Goal: Information Seeking & Learning: Find specific fact

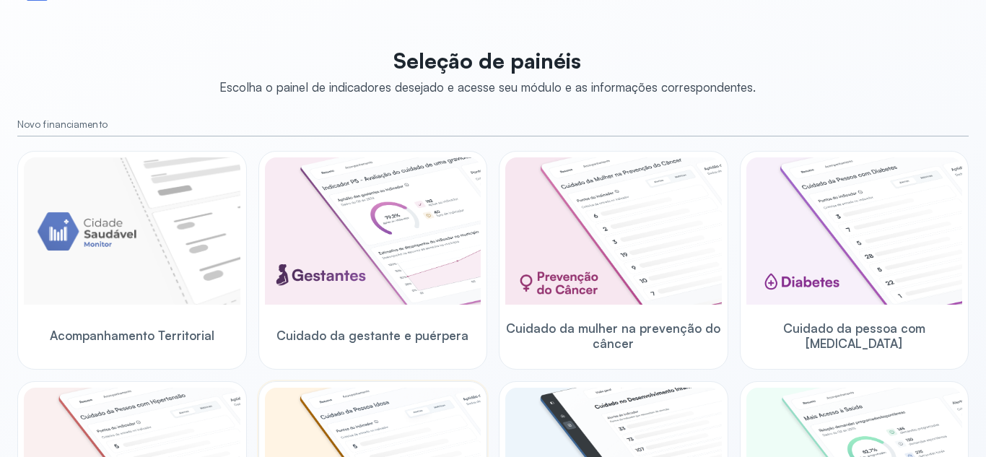
scroll to position [217, 0]
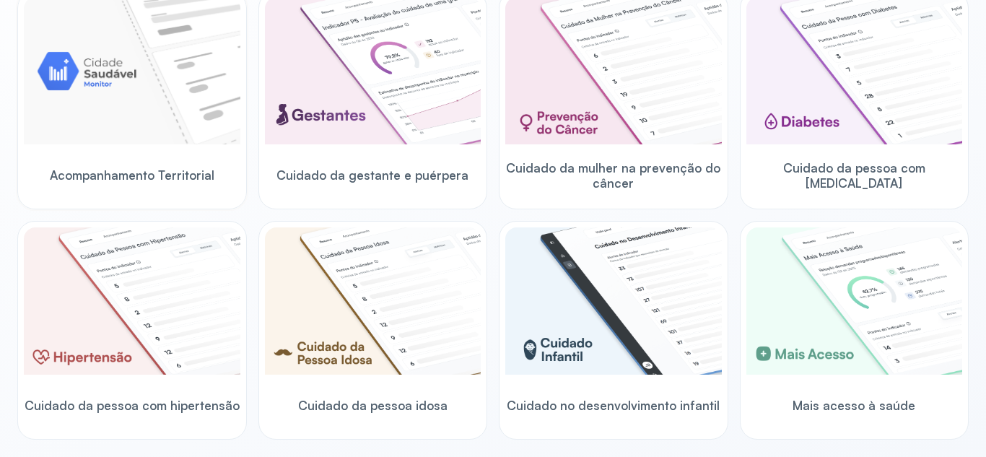
click at [103, 96] on img at bounding box center [132, 70] width 217 height 147
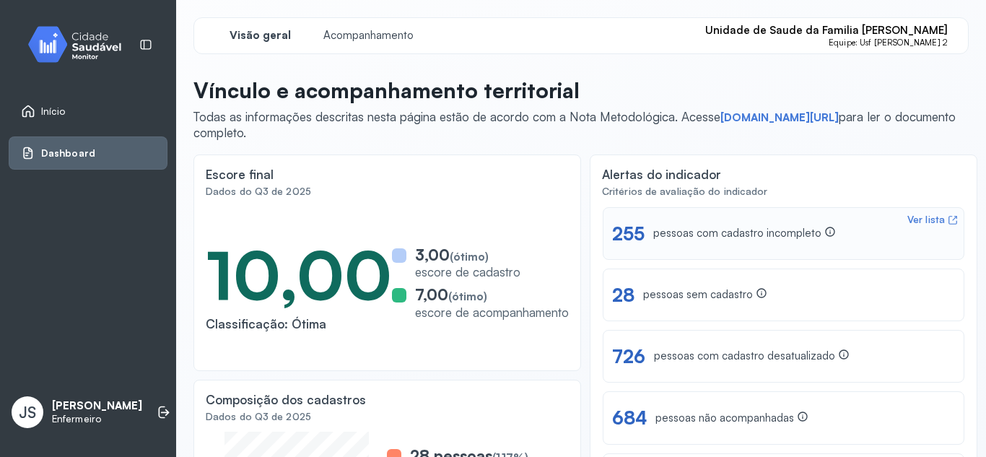
click at [928, 220] on div "Ver lista" at bounding box center [927, 220] width 38 height 12
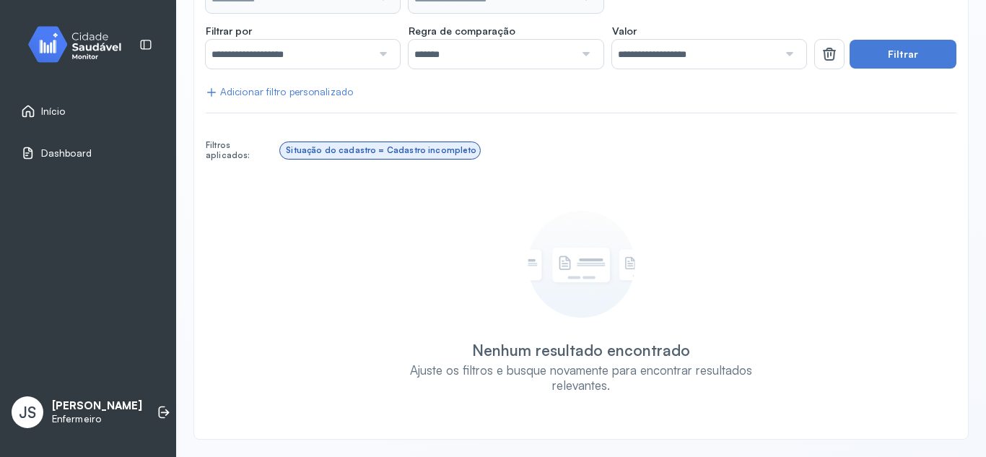
type input "**********"
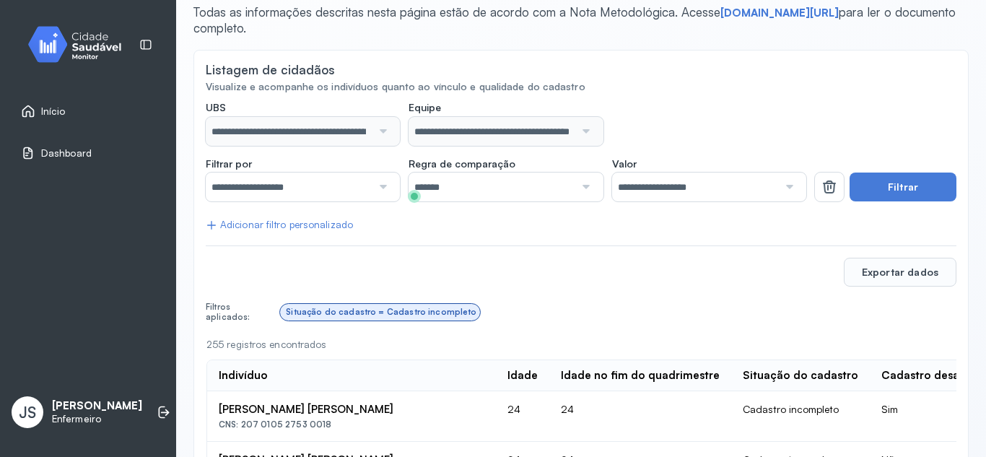
scroll to position [96, 0]
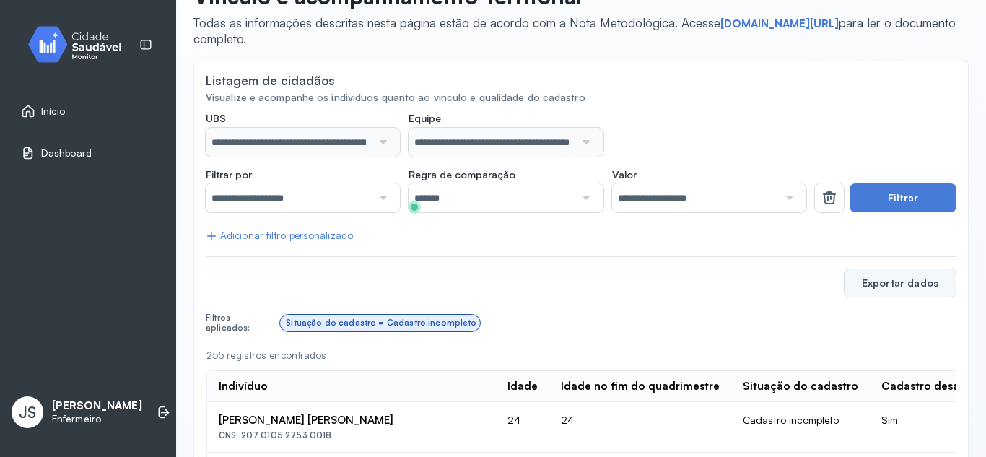
click at [888, 286] on button "Exportar dados" at bounding box center [900, 283] width 113 height 29
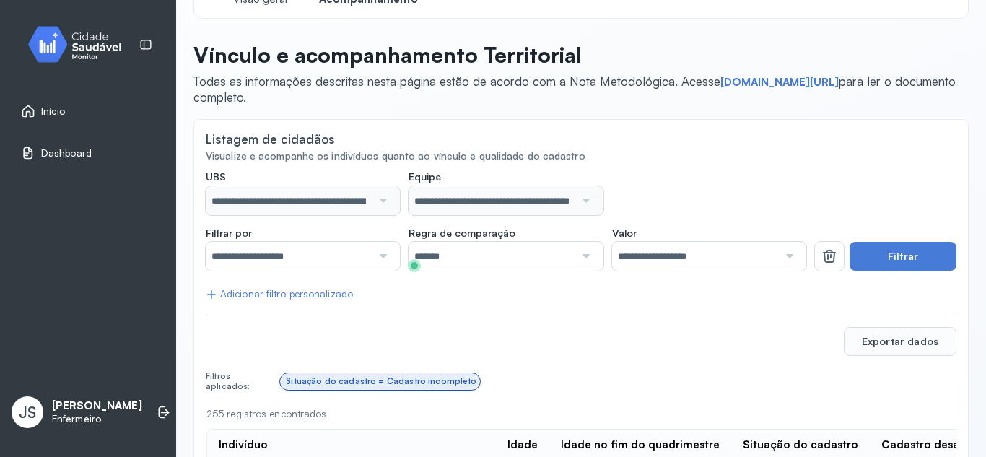
scroll to position [0, 0]
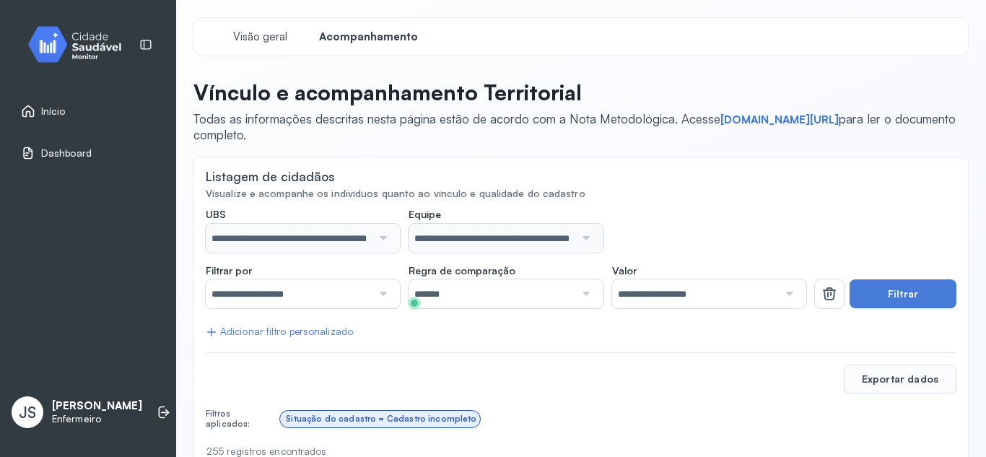
click at [44, 112] on span "Início" at bounding box center [53, 111] width 25 height 12
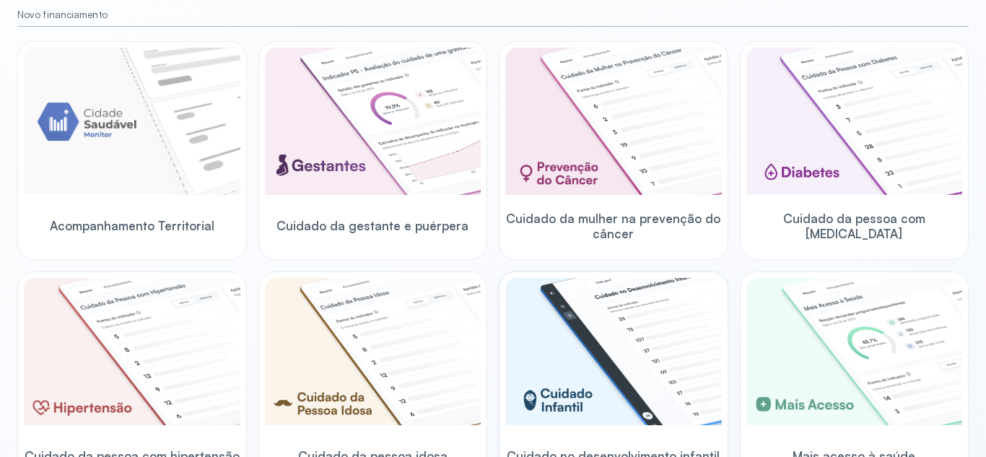
scroll to position [217, 0]
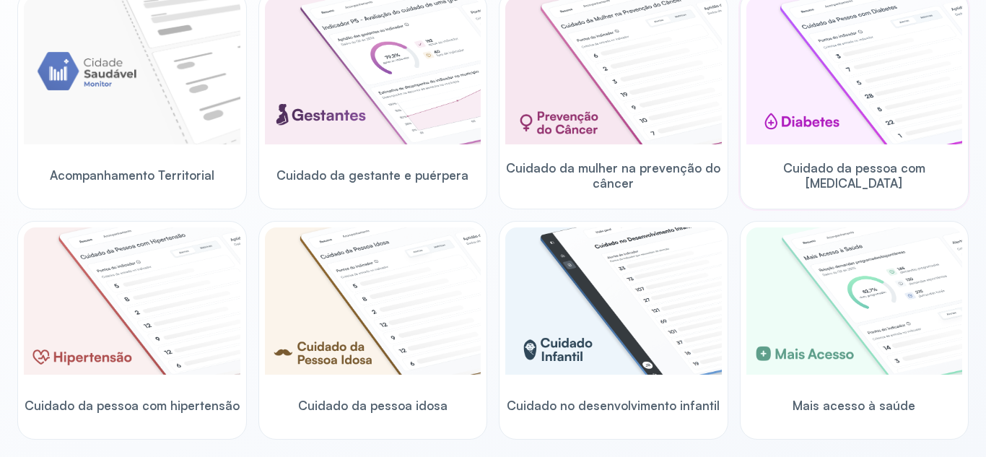
click at [860, 106] on img at bounding box center [855, 70] width 217 height 147
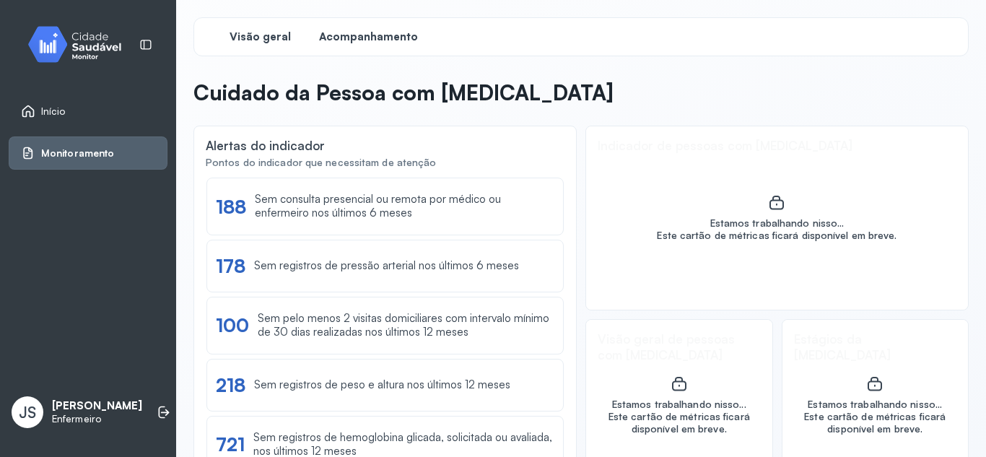
click at [390, 39] on span "Acompanhamento" at bounding box center [368, 37] width 99 height 14
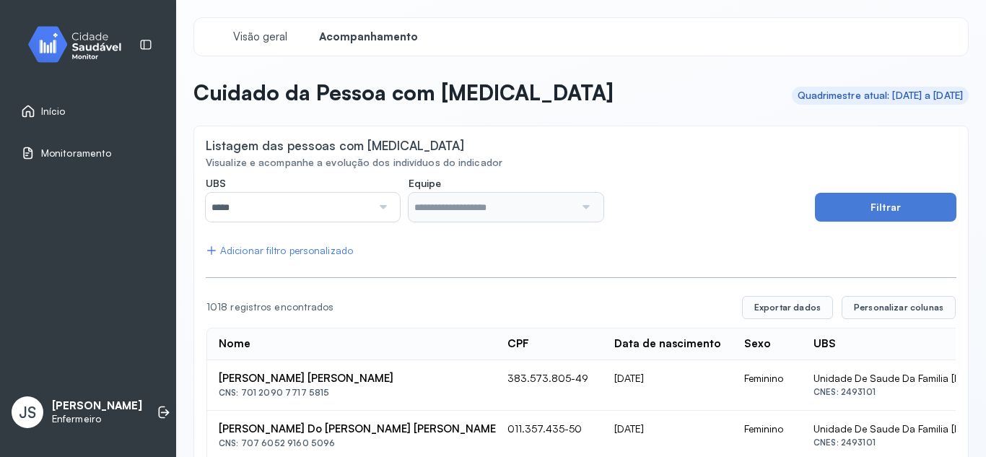
click at [389, 211] on div "*****" at bounding box center [303, 207] width 194 height 29
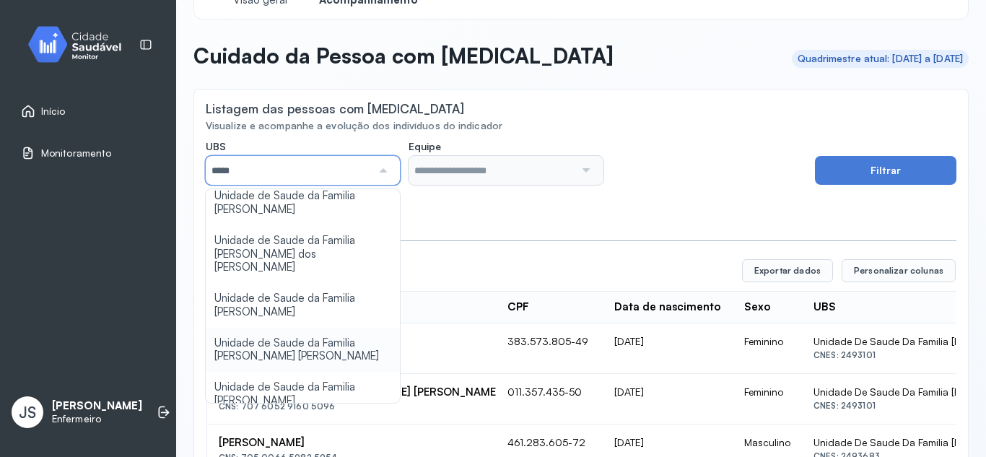
scroll to position [72, 0]
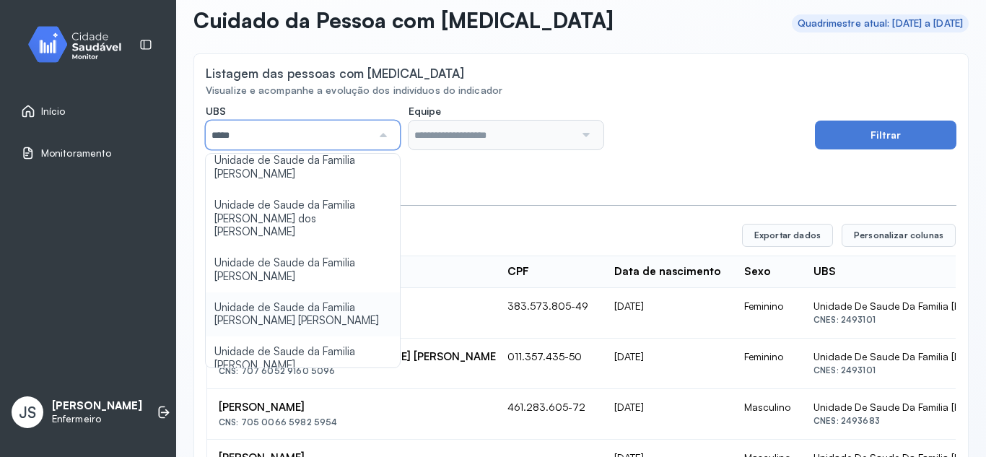
type input "*****"
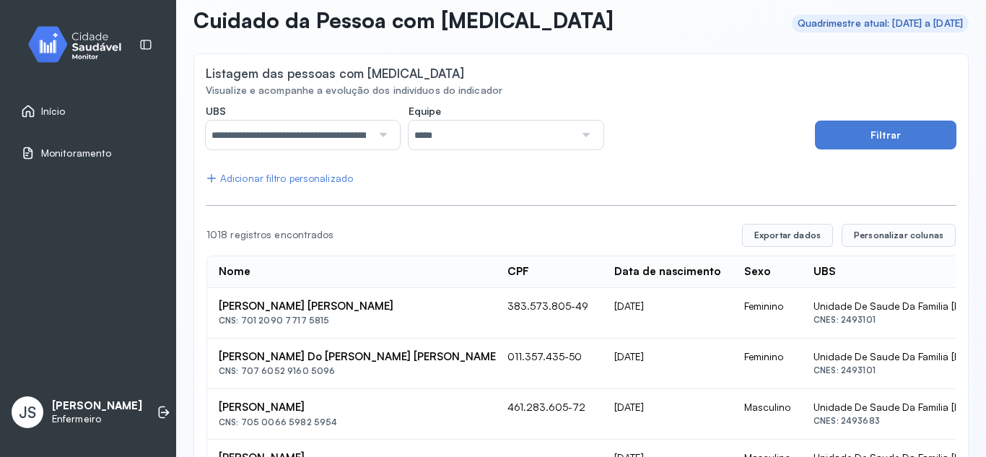
click at [587, 130] on div at bounding box center [584, 135] width 19 height 29
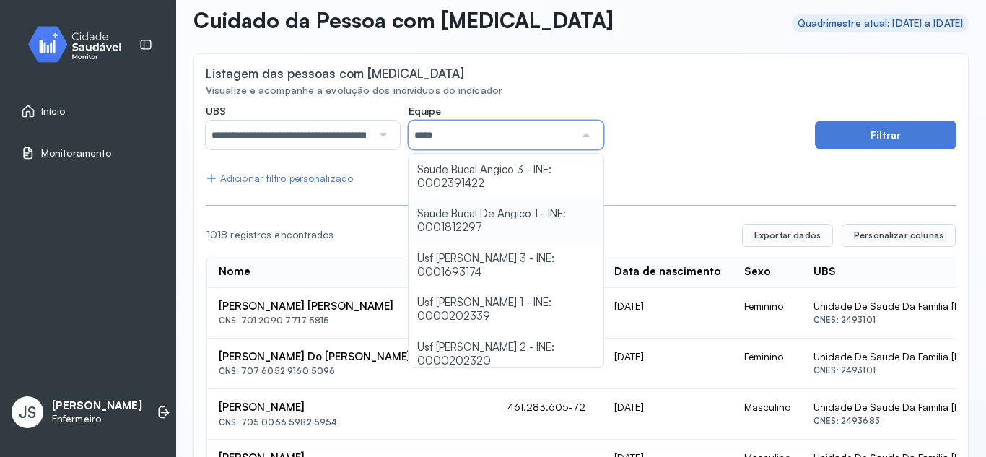
scroll to position [114, 0]
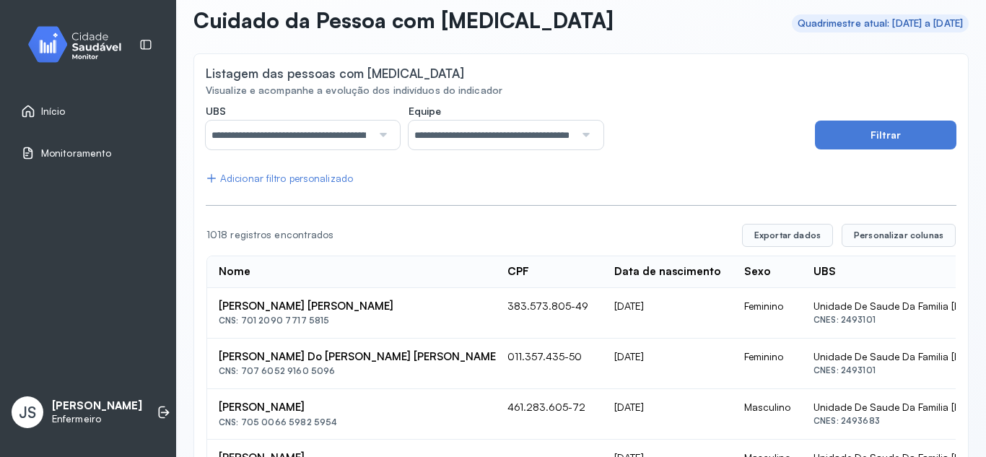
click at [881, 140] on button "Filtrar" at bounding box center [886, 135] width 142 height 29
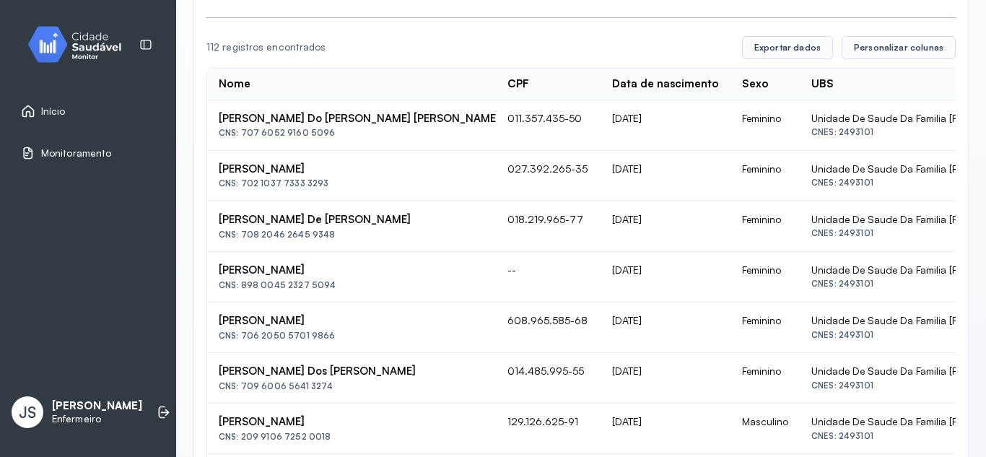
scroll to position [259, 0]
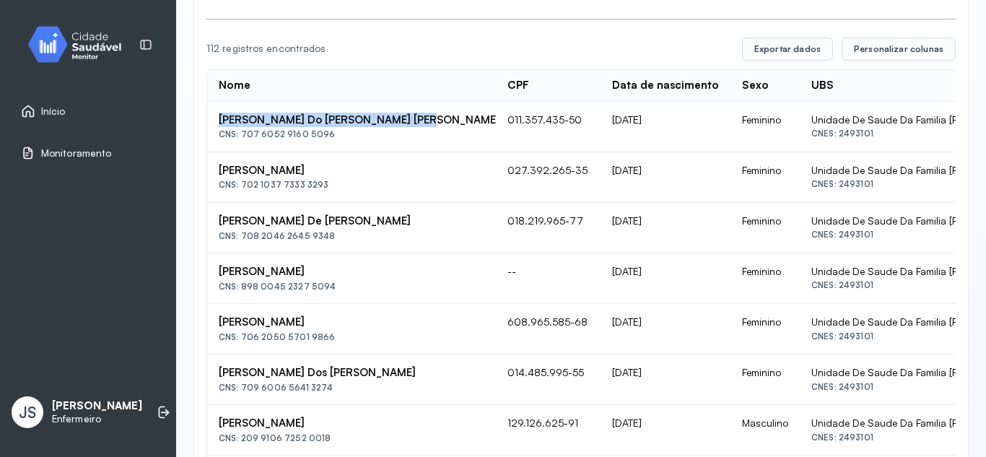
drag, startPoint x: 219, startPoint y: 113, endPoint x: 406, endPoint y: 124, distance: 187.3
click at [406, 123] on td "Creuza Costa Do Nascimento Oliveira CNS: 707 6052 9160 5096" at bounding box center [351, 127] width 289 height 51
copy div "[PERSON_NAME]"
drag, startPoint x: 221, startPoint y: 175, endPoint x: 349, endPoint y: 181, distance: 128.0
click at [349, 178] on div "[PERSON_NAME]" at bounding box center [352, 171] width 266 height 14
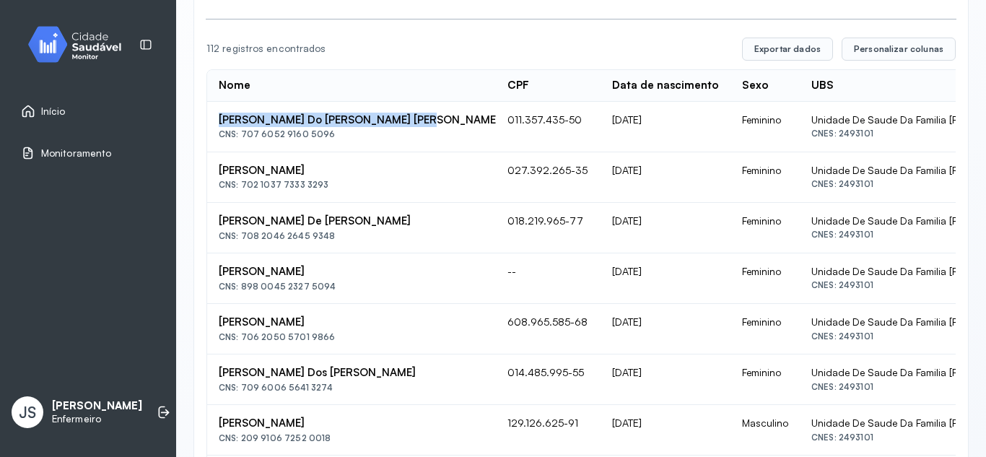
copy div "[PERSON_NAME]"
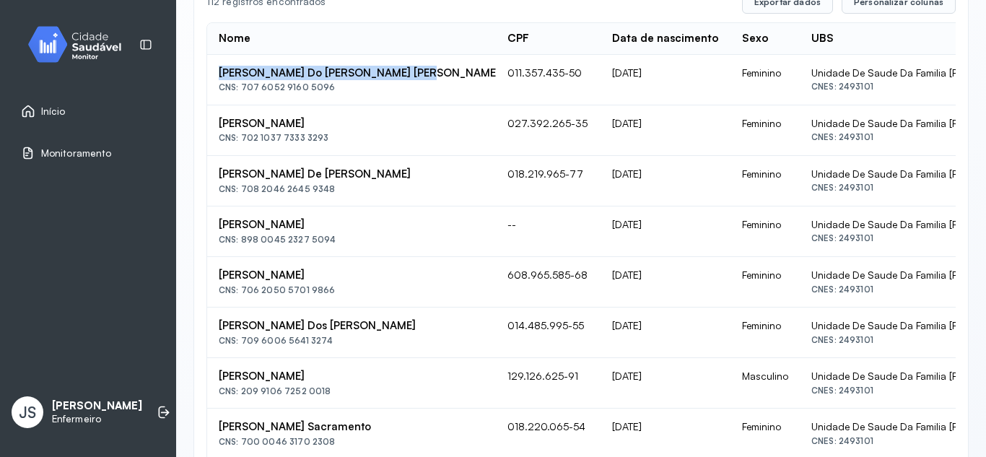
scroll to position [331, 0]
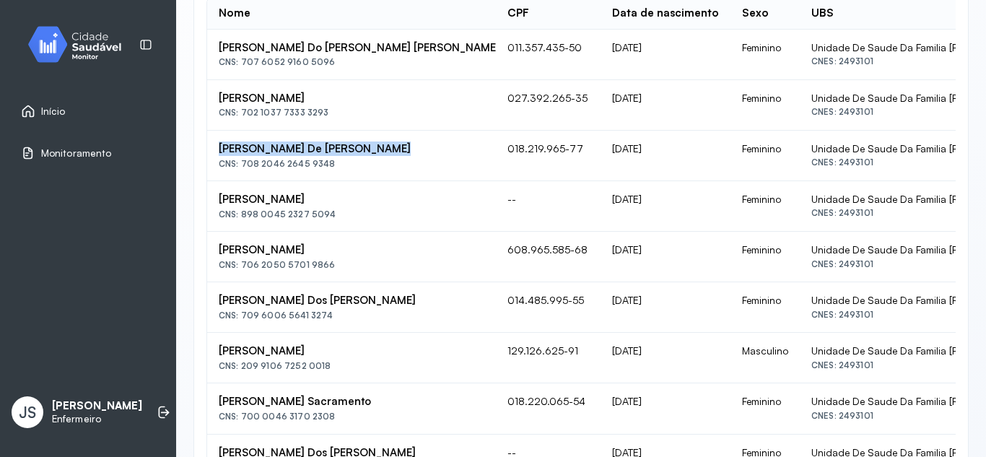
drag, startPoint x: 217, startPoint y: 164, endPoint x: 393, endPoint y: 176, distance: 176.6
click at [395, 175] on td "Maria De Lourdes Santana Gomes CNS: 708 2046 2645 9348" at bounding box center [351, 156] width 289 height 51
click at [352, 169] on div "CNS: 708 2046 2645 9348" at bounding box center [352, 164] width 266 height 10
drag, startPoint x: 220, startPoint y: 165, endPoint x: 385, endPoint y: 169, distance: 164.7
click at [385, 156] on div "[PERSON_NAME]" at bounding box center [352, 149] width 266 height 14
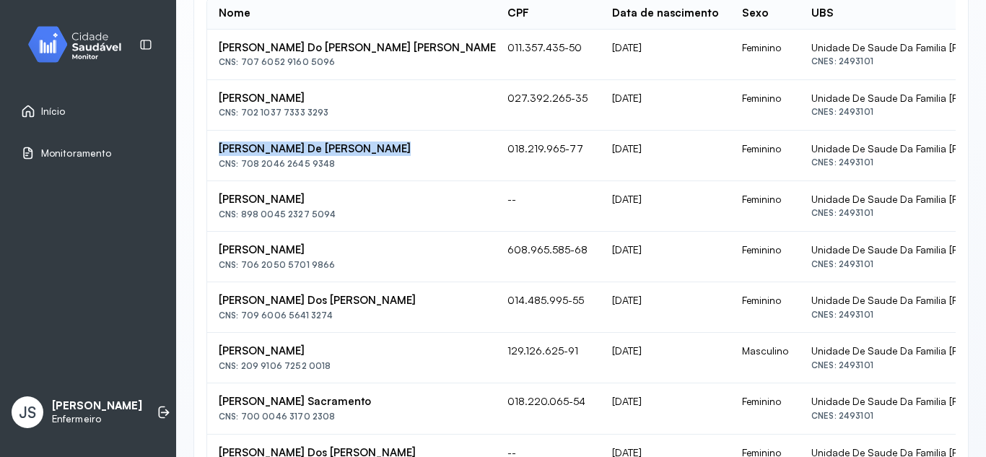
copy div "[PERSON_NAME]"
drag, startPoint x: 215, startPoint y: 224, endPoint x: 316, endPoint y: 227, distance: 101.2
click at [316, 227] on td "Nilza Alves Da Silva CNS: 898 0045 2327 5094" at bounding box center [351, 206] width 289 height 51
copy div "[PERSON_NAME]"
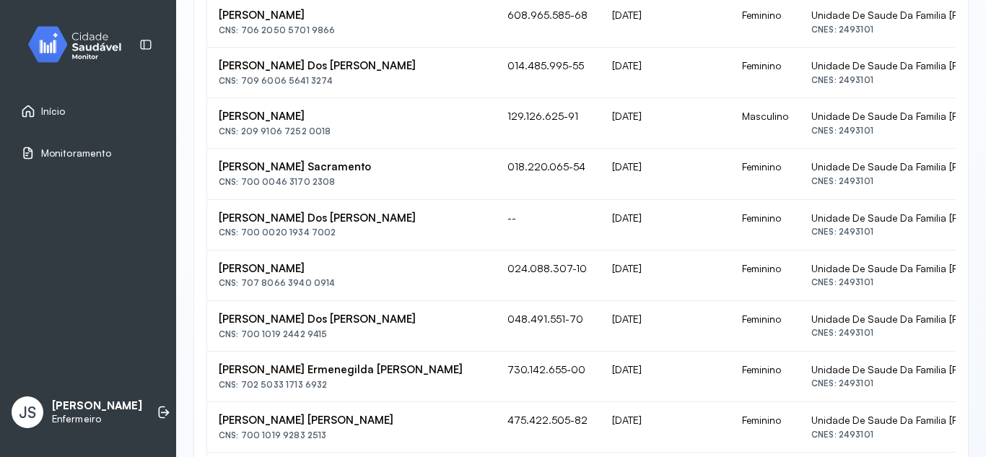
scroll to position [620, 0]
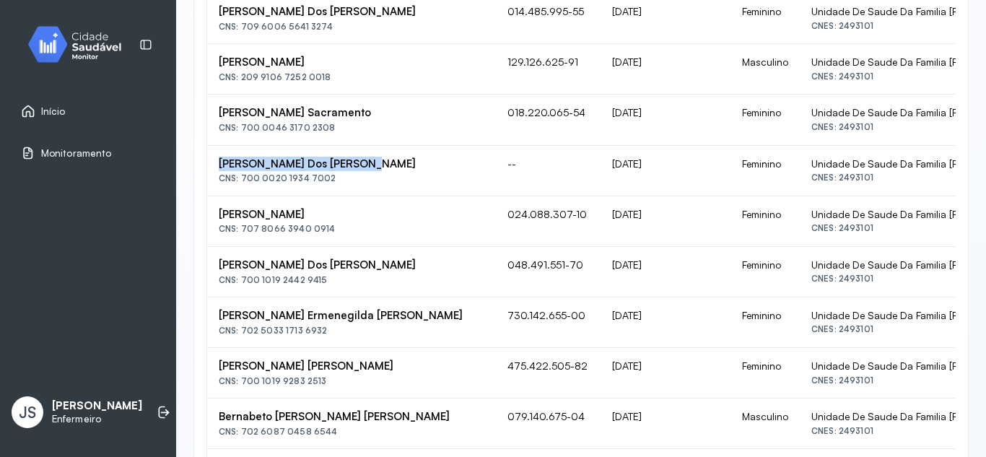
drag, startPoint x: 214, startPoint y: 235, endPoint x: 362, endPoint y: 240, distance: 147.4
click at [362, 196] on td "Zenobia Pereira Dos Santos CNS: 700 0020 1934 7002" at bounding box center [351, 171] width 289 height 51
copy div "[PERSON_NAME]"
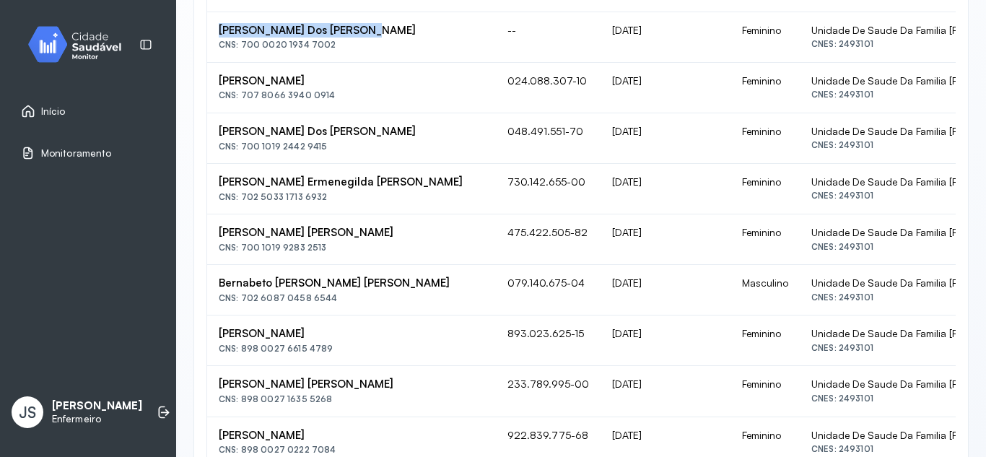
scroll to position [764, 0]
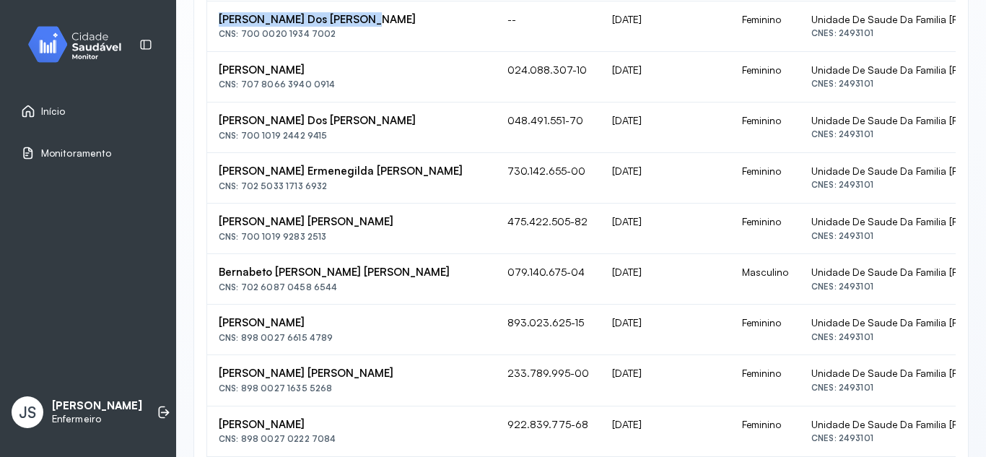
drag, startPoint x: 220, startPoint y: 156, endPoint x: 334, endPoint y: 157, distance: 113.4
click at [339, 77] on div "[PERSON_NAME]" at bounding box center [352, 71] width 266 height 14
copy div "[PERSON_NAME]"
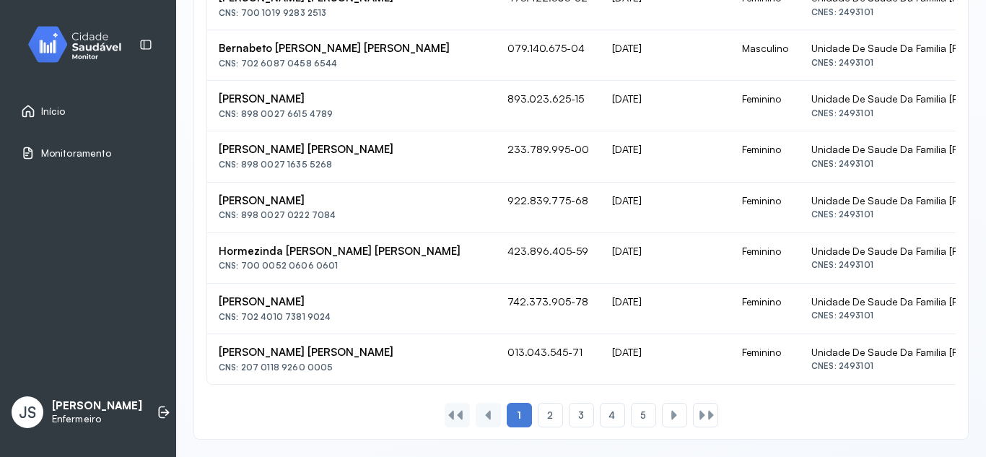
scroll to position [1053, 0]
drag, startPoint x: 218, startPoint y: 170, endPoint x: 331, endPoint y: 165, distance: 113.4
click at [331, 131] on td "Alaide Silva Barreiros CNS: 898 0027 6615 4789" at bounding box center [351, 106] width 289 height 51
copy div "[PERSON_NAME]"
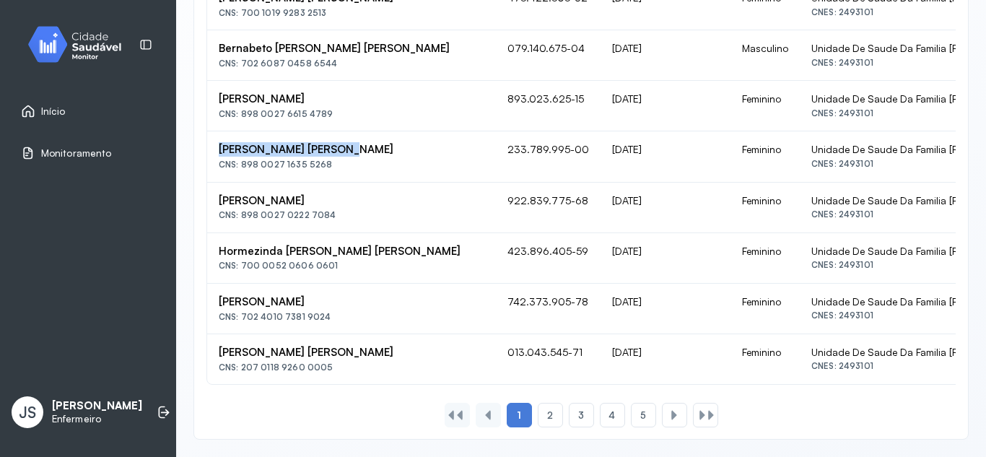
drag, startPoint x: 217, startPoint y: 162, endPoint x: 344, endPoint y: 162, distance: 126.4
click at [344, 162] on td "Maria Paixao Cerqueira CNS: 898 0027 1635 5268" at bounding box center [351, 156] width 289 height 51
copy div "[PERSON_NAME]"
drag, startPoint x: 220, startPoint y: 267, endPoint x: 368, endPoint y: 267, distance: 148.7
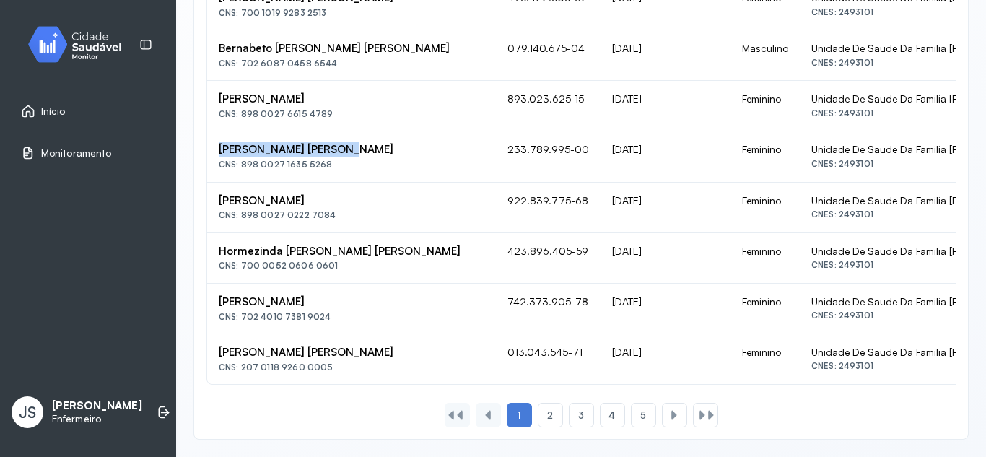
click at [368, 295] on div "[PERSON_NAME]" at bounding box center [352, 302] width 266 height 14
copy div "[PERSON_NAME]"
drag, startPoint x: 218, startPoint y: 147, endPoint x: 354, endPoint y: 143, distance: 135.8
click at [361, 183] on td "Antonia Alves De Cerqueira CNS: 898 0027 0222 7084" at bounding box center [351, 208] width 289 height 51
copy div "[PERSON_NAME]"
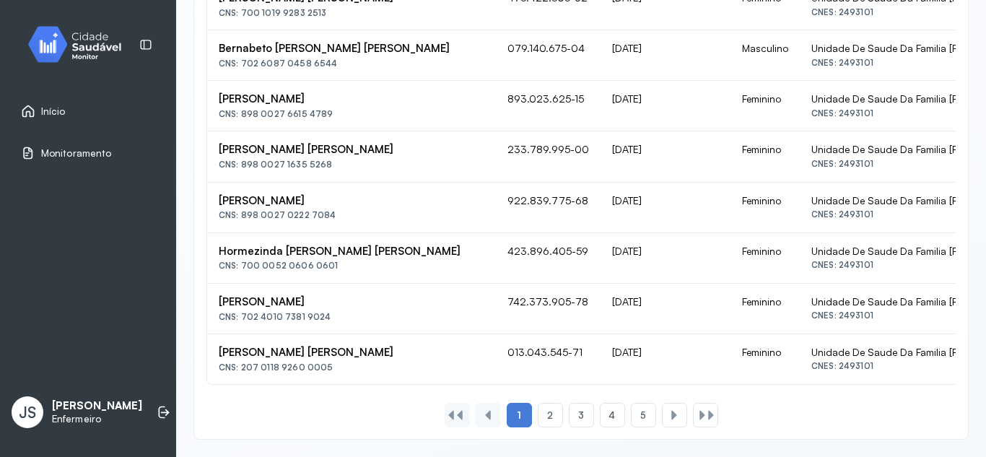
click at [342, 407] on div "1 2 3 4 5" at bounding box center [581, 415] width 751 height 25
click at [550, 418] on div "2" at bounding box center [550, 415] width 25 height 25
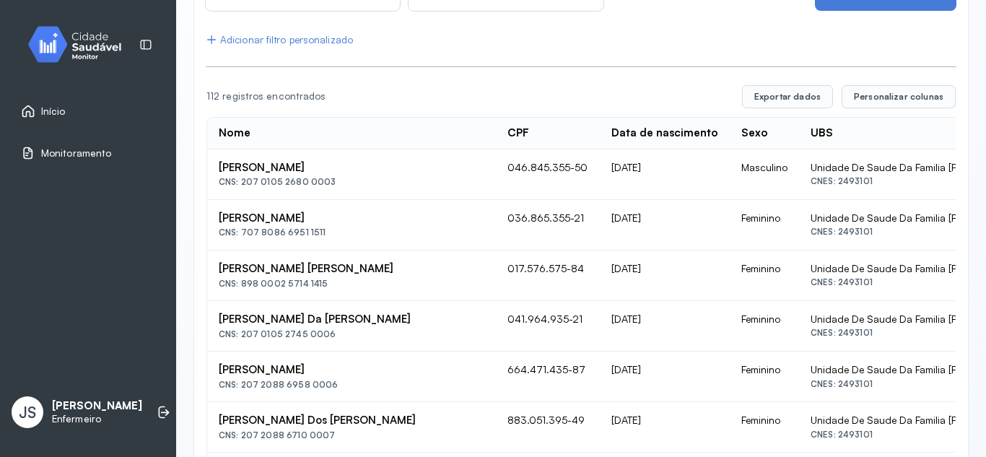
scroll to position [259, 0]
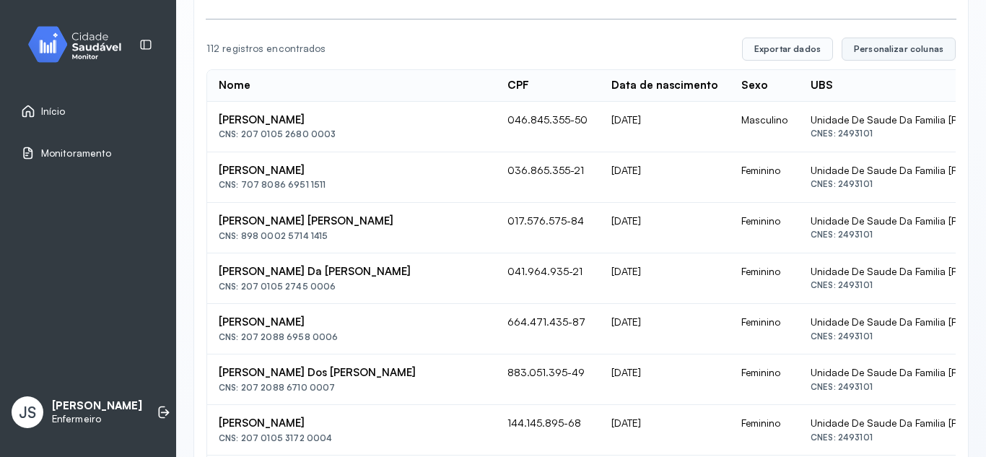
click at [883, 56] on button "Personalizar colunas" at bounding box center [899, 49] width 114 height 23
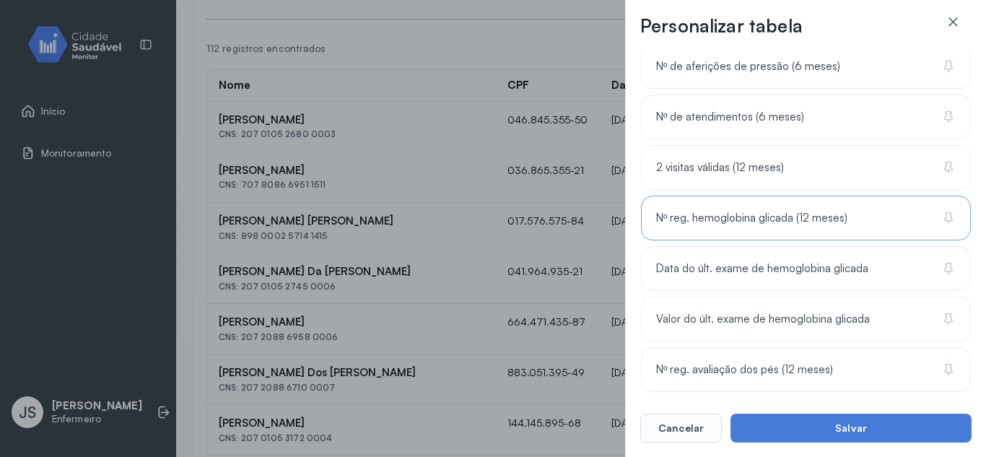
scroll to position [523, 0]
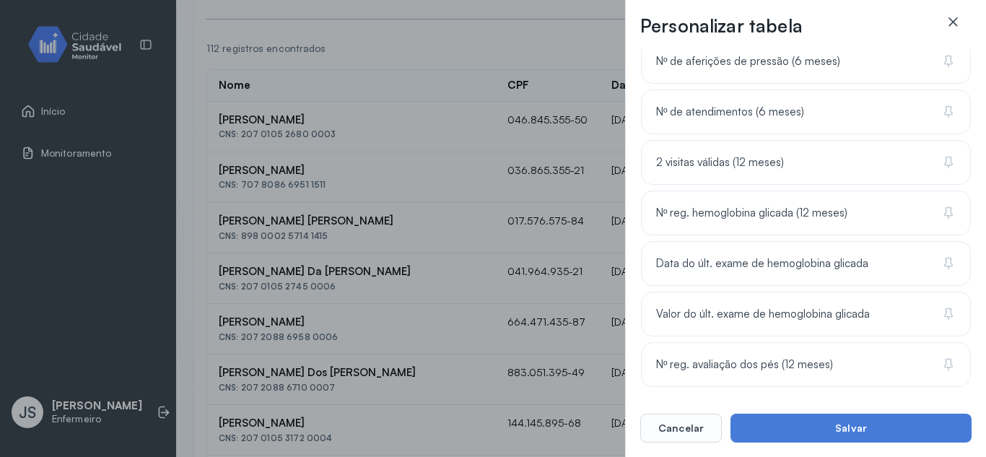
click at [954, 20] on icon at bounding box center [953, 21] width 14 height 14
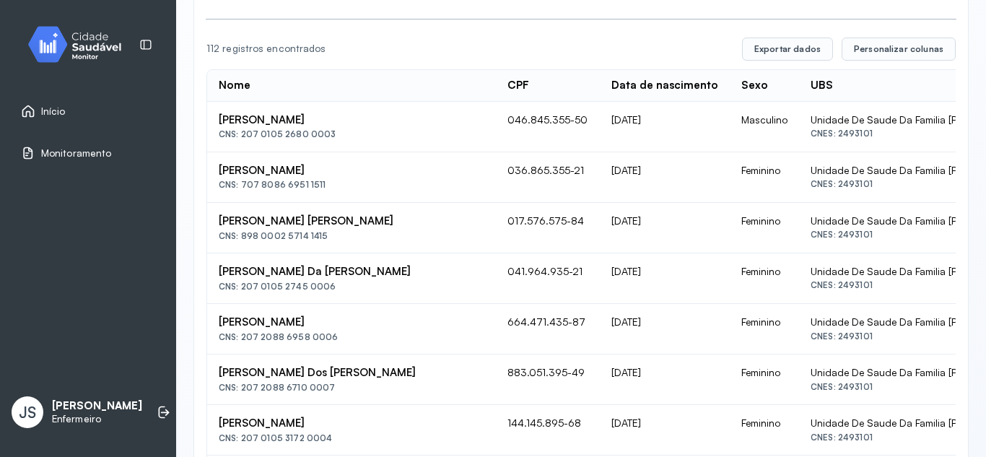
drag, startPoint x: 217, startPoint y: 116, endPoint x: 354, endPoint y: 110, distance: 136.6
click at [354, 110] on td "Arnaldo Barros De Oliveira CNS: 207 0105 2680 0003" at bounding box center [351, 127] width 289 height 51
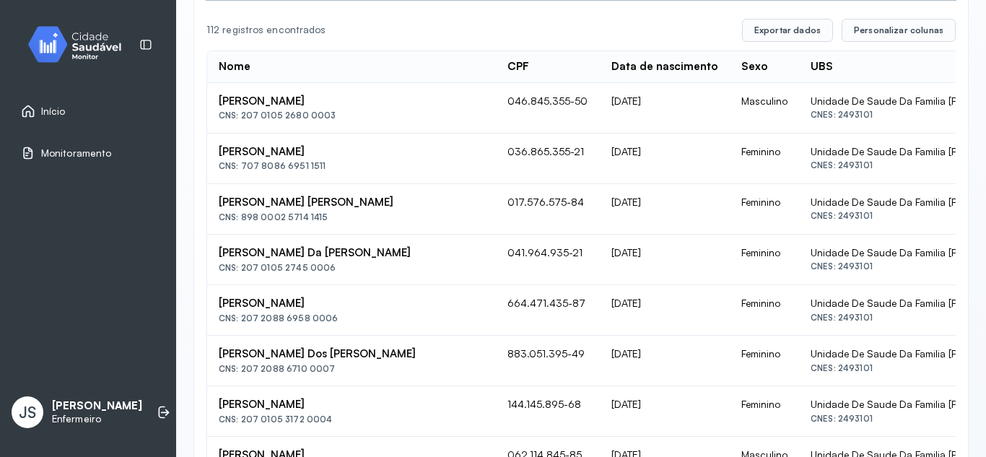
scroll to position [331, 0]
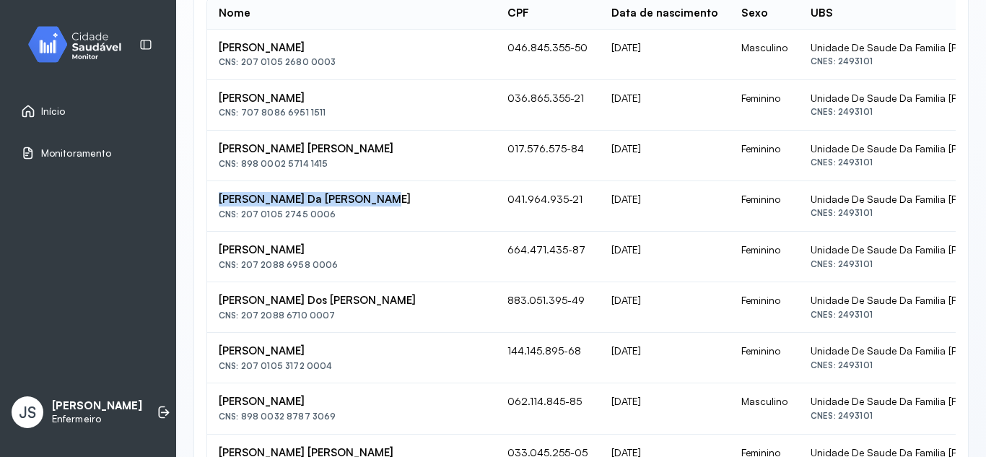
drag, startPoint x: 215, startPoint y: 225, endPoint x: 368, endPoint y: 224, distance: 152.4
click at [368, 224] on td "Ana Ferreira Da Silva Soares CNS: 207 0105 2745 0006" at bounding box center [351, 206] width 289 height 51
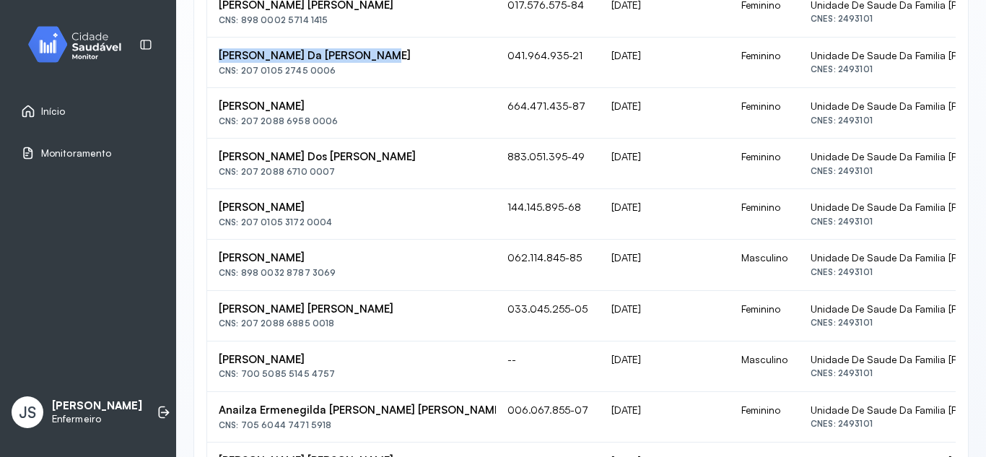
scroll to position [475, 0]
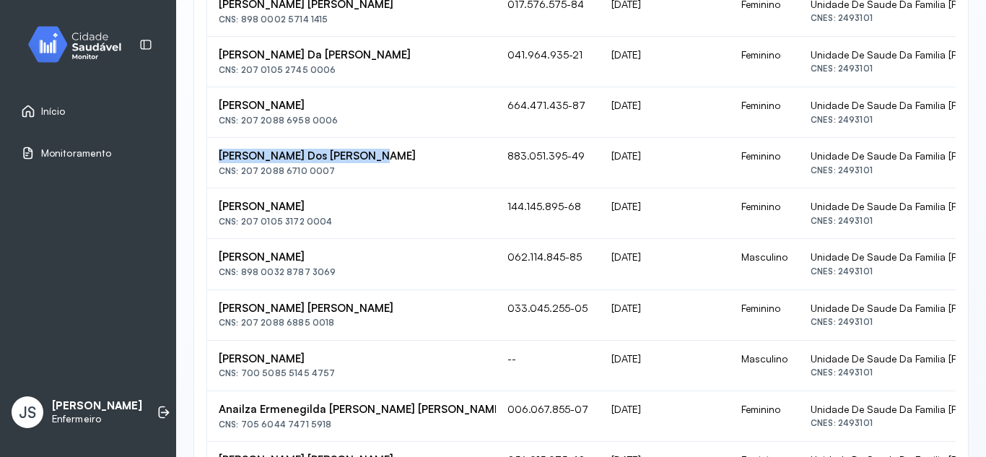
drag, startPoint x: 217, startPoint y: 201, endPoint x: 371, endPoint y: 208, distance: 153.9
click at [371, 188] on td "Geraldina Dos Santos Dantas CNS: 207 2088 6710 0007" at bounding box center [351, 163] width 289 height 51
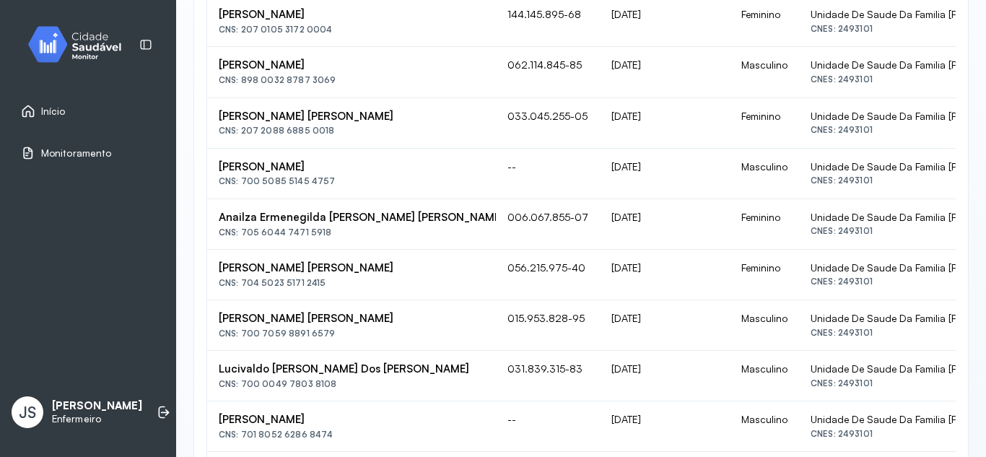
scroll to position [692, 0]
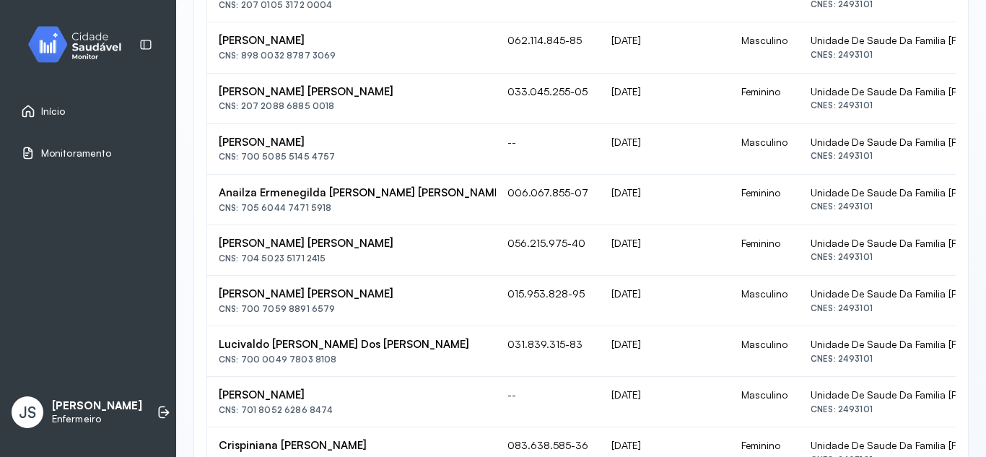
drag, startPoint x: 214, startPoint y: 107, endPoint x: 338, endPoint y: 112, distance: 124.3
click at [338, 73] on td "Angelino Alves Moreira CNS: 898 0032 8787 3069" at bounding box center [351, 47] width 289 height 51
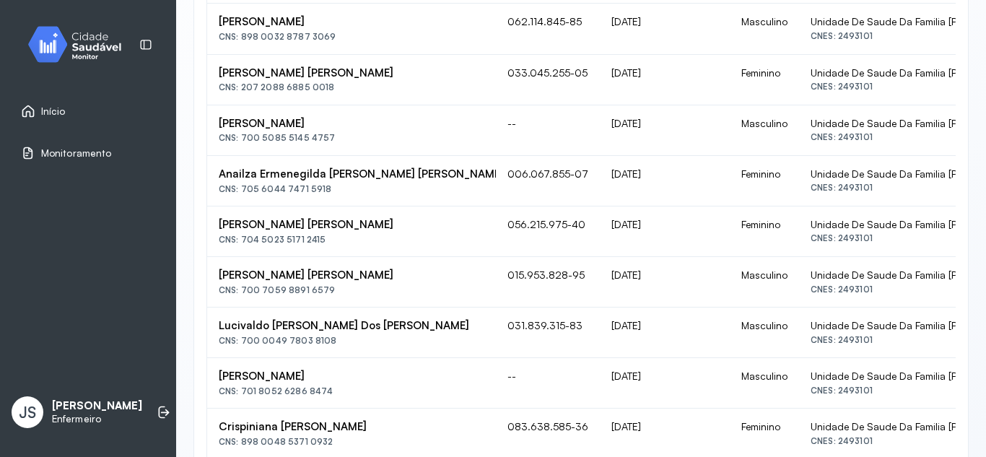
scroll to position [764, 0]
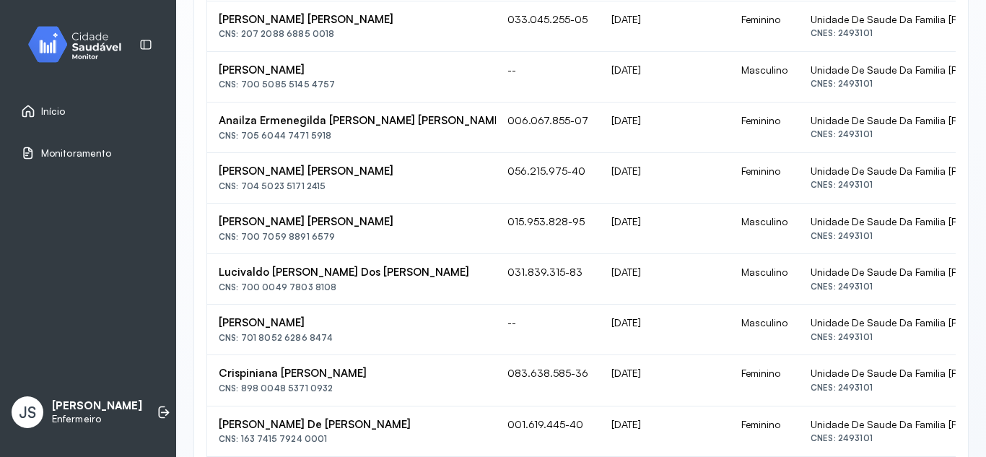
drag, startPoint x: 219, startPoint y: 90, endPoint x: 370, endPoint y: 100, distance: 151.3
click at [370, 52] on td "Elizene Araújo Reis De Oliveira CNS: 207 2088 6885 0018" at bounding box center [351, 26] width 289 height 51
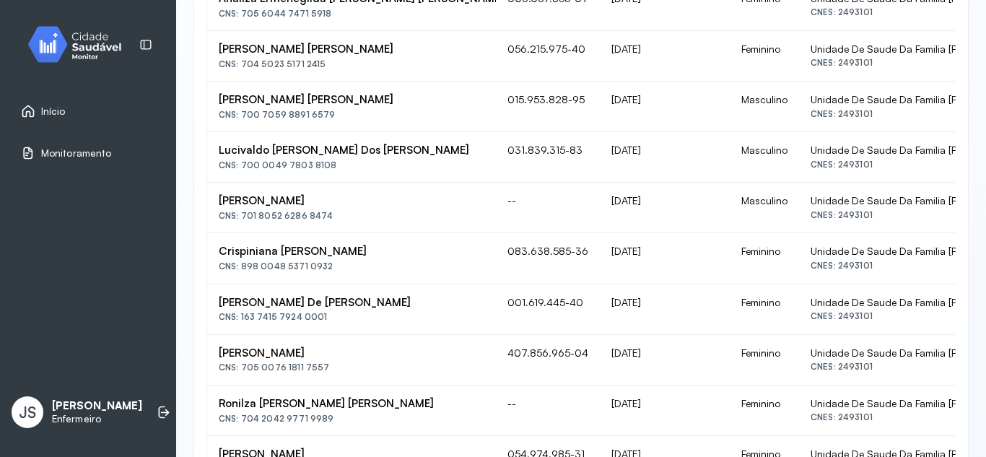
scroll to position [908, 0]
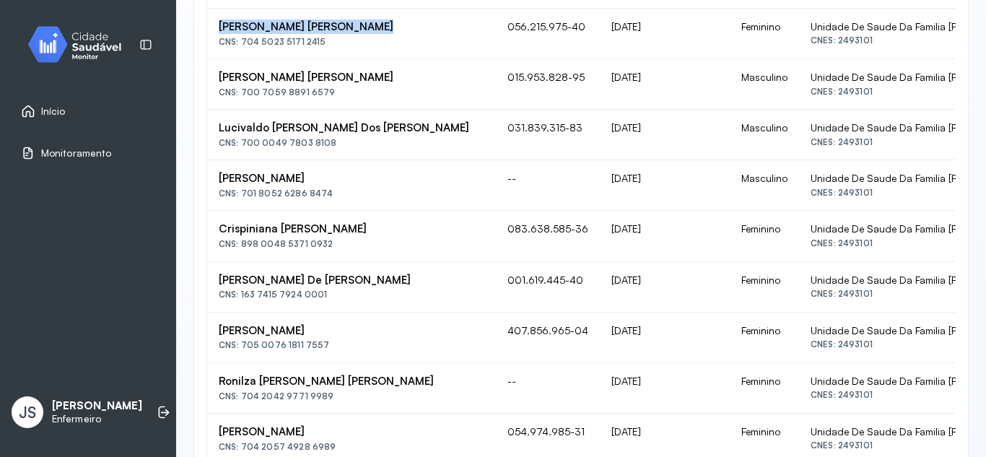
drag, startPoint x: 220, startPoint y: 130, endPoint x: 352, endPoint y: 133, distance: 132.2
click at [357, 34] on div "[PERSON_NAME] Da Paixão" at bounding box center [352, 27] width 266 height 14
drag, startPoint x: 218, startPoint y: 192, endPoint x: 384, endPoint y: 194, distance: 166.1
click at [384, 110] on td "José Antônio Queiroz De Oliveira CNS: 700 7059 8891 6579" at bounding box center [351, 84] width 289 height 51
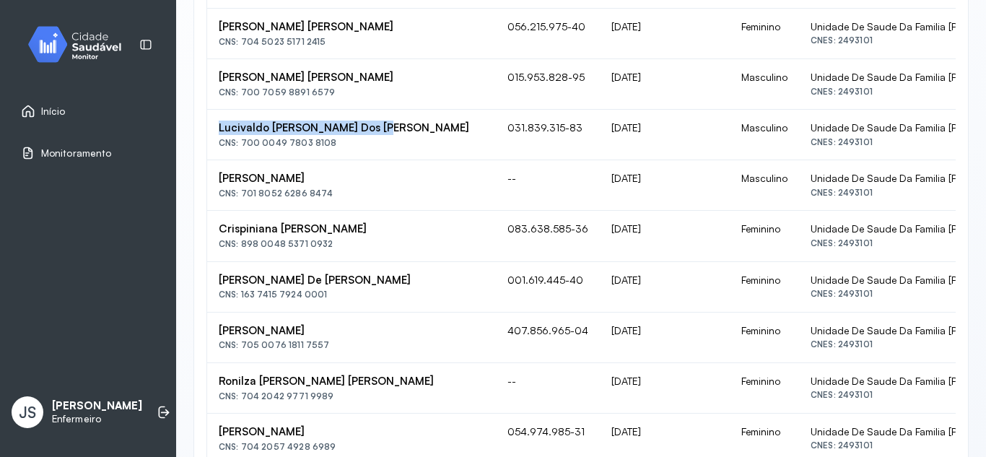
drag, startPoint x: 213, startPoint y: 251, endPoint x: 380, endPoint y: 259, distance: 167.0
click at [380, 160] on td "Lucivaldo Cerqueira Dos Santos CNS: 700 0049 7803 8108" at bounding box center [351, 135] width 289 height 51
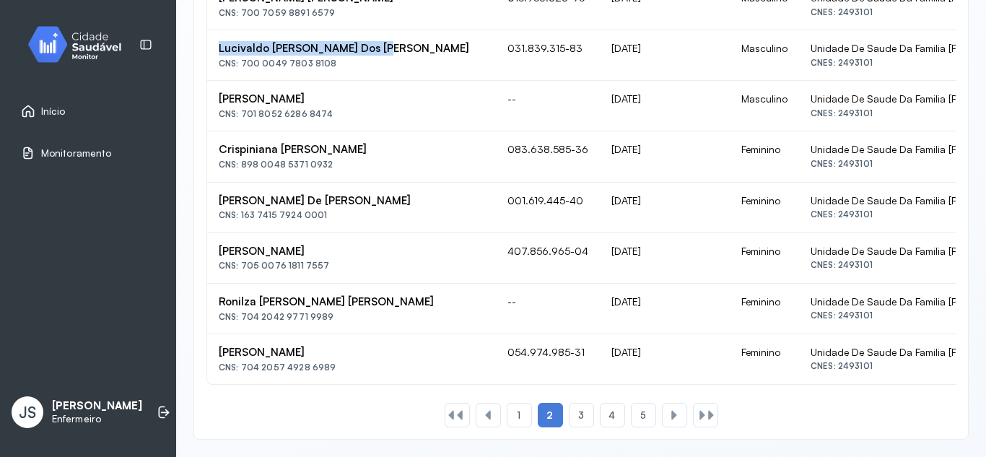
scroll to position [1125, 0]
drag, startPoint x: 220, startPoint y: 99, endPoint x: 313, endPoint y: 97, distance: 92.5
click at [313, 97] on div "[PERSON_NAME]" at bounding box center [352, 99] width 266 height 14
drag, startPoint x: 212, startPoint y: 155, endPoint x: 357, endPoint y: 153, distance: 145.2
click at [357, 153] on td "Crispiniana Maria Da Souza CNS: 898 0048 5371 0932" at bounding box center [351, 156] width 289 height 51
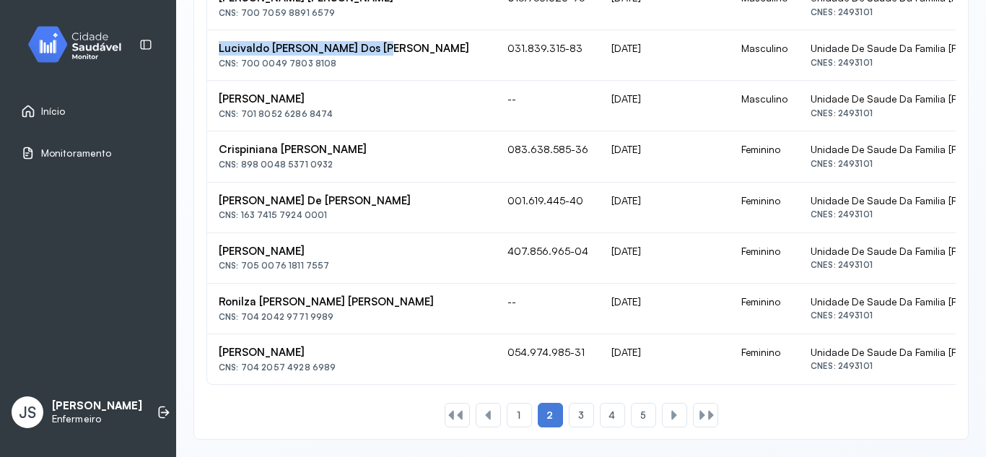
scroll to position [1197, 0]
drag, startPoint x: 217, startPoint y: 205, endPoint x: 347, endPoint y: 213, distance: 130.9
click at [347, 233] on td "Dinalva Cerqueira Santos CNS: 705 0076 1811 7557" at bounding box center [351, 258] width 289 height 51
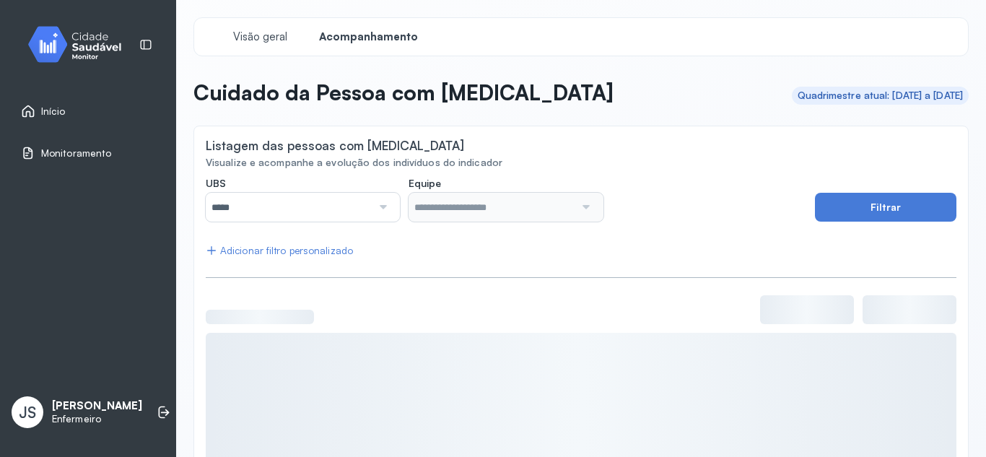
click at [377, 209] on div at bounding box center [381, 207] width 19 height 29
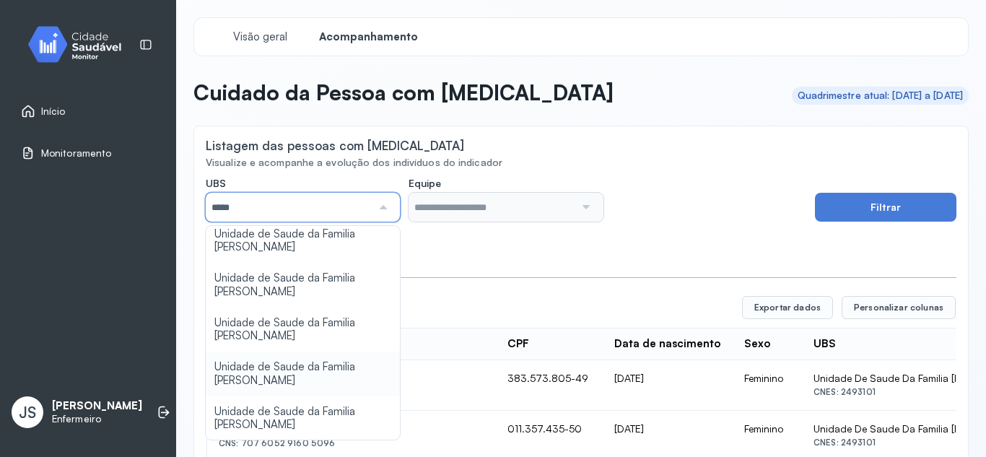
scroll to position [159, 0]
type input "*****"
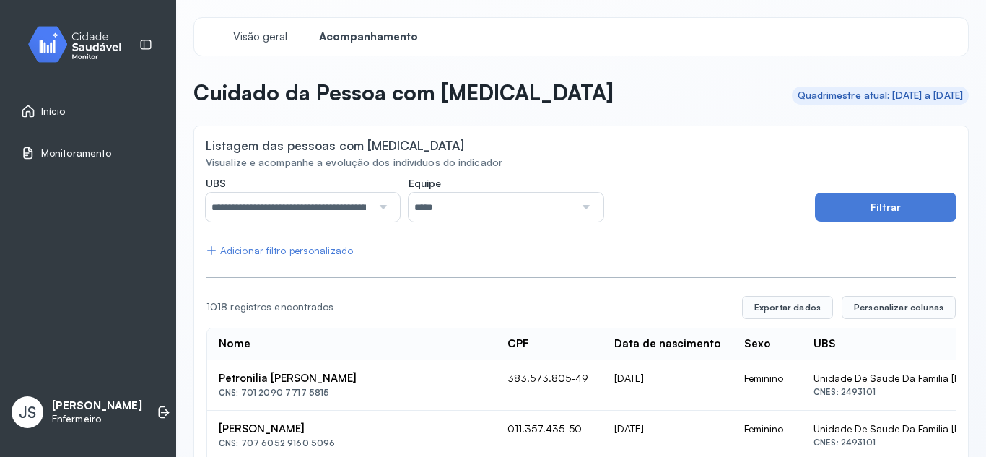
click at [583, 205] on div at bounding box center [584, 207] width 19 height 29
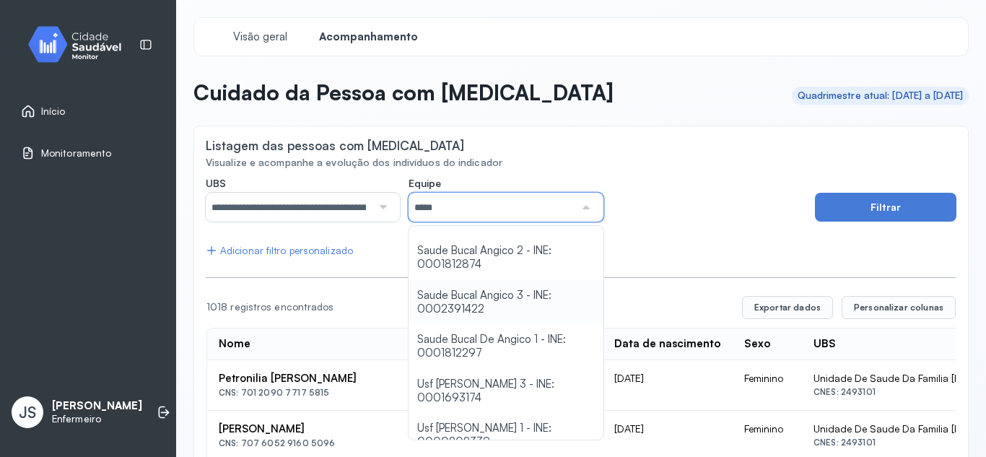
scroll to position [114, 0]
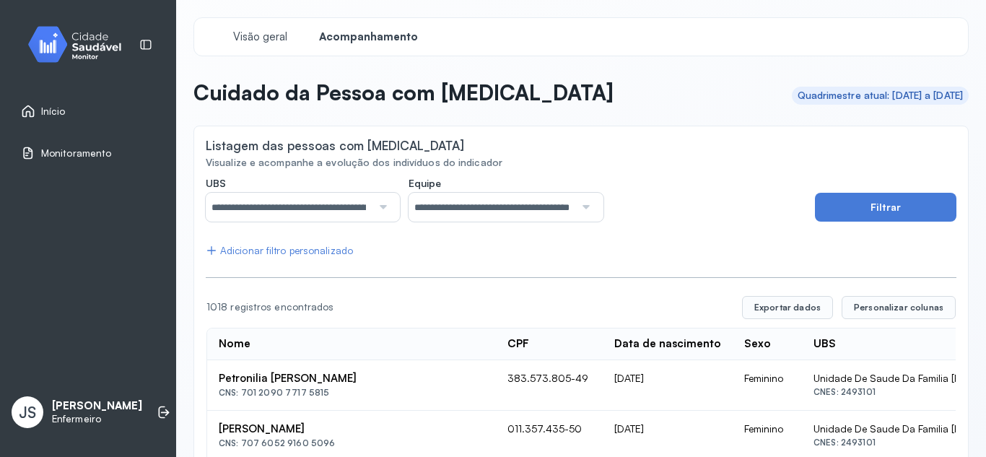
click at [669, 152] on div "Listagem das pessoas com [MEDICAL_DATA]" at bounding box center [581, 147] width 751 height 18
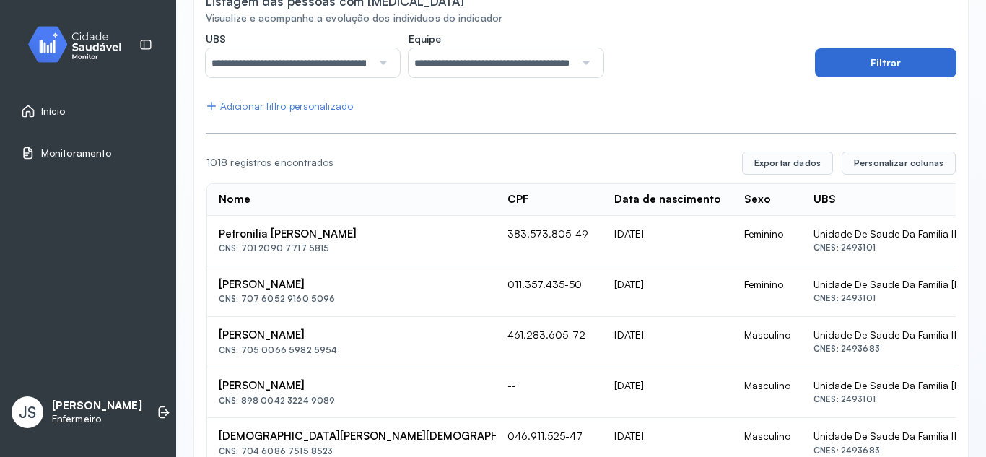
click at [866, 61] on button "Filtrar" at bounding box center [886, 62] width 142 height 29
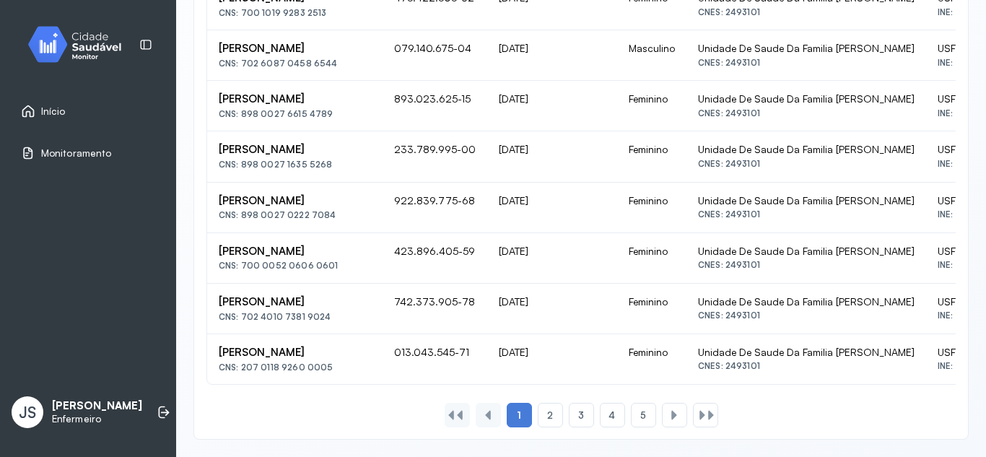
scroll to position [1197, 0]
click at [547, 410] on span "2" at bounding box center [550, 415] width 6 height 12
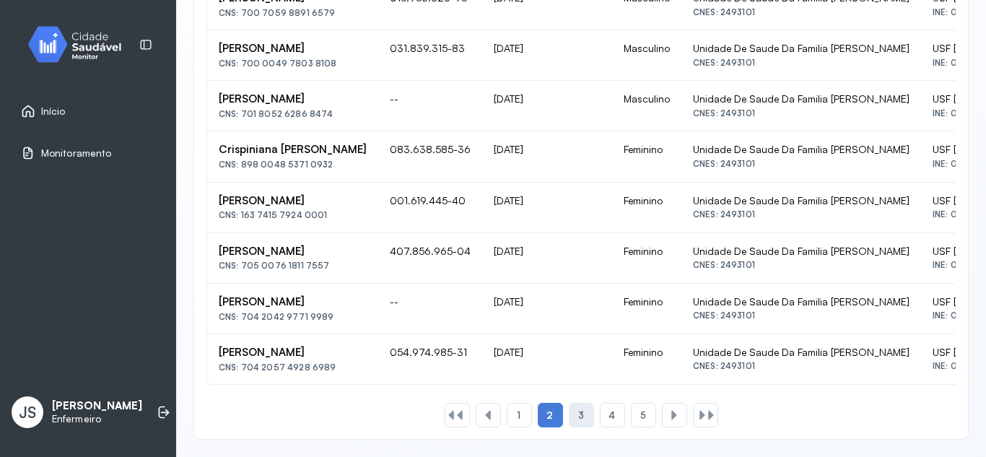
click at [581, 420] on div "3" at bounding box center [581, 415] width 25 height 25
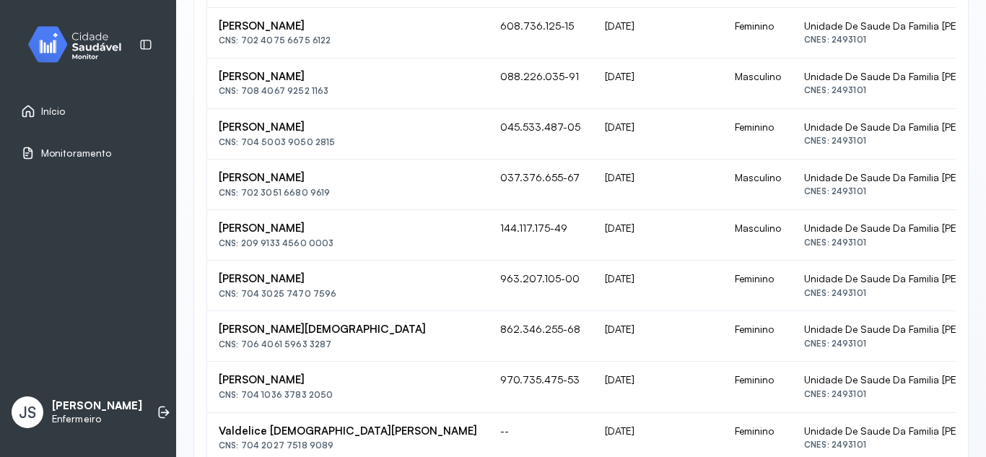
scroll to position [836, 0]
